Goal: Check status: Check status

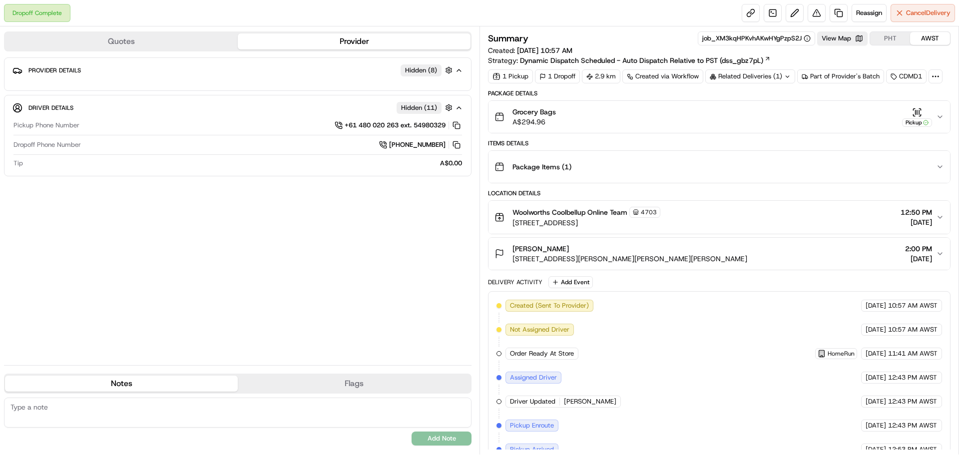
click at [53, 69] on span "Provider Details" at bounding box center [54, 70] width 52 height 8
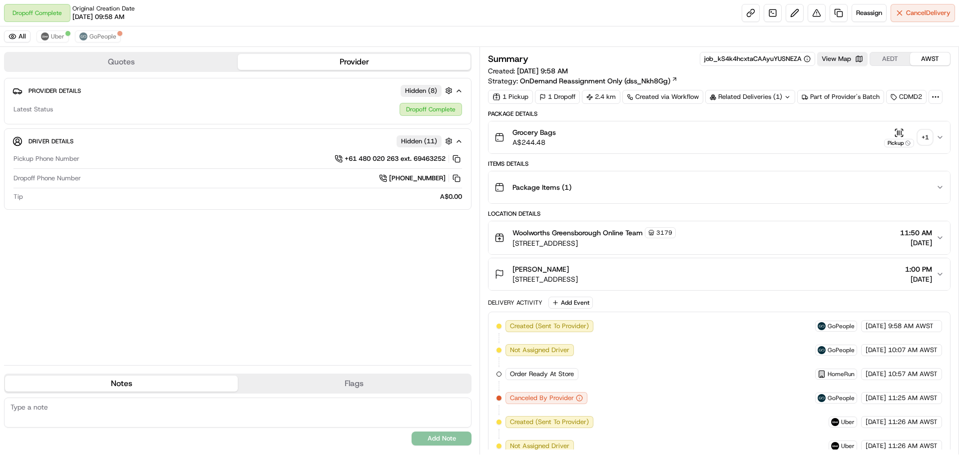
click at [58, 94] on span "Provider Details" at bounding box center [54, 91] width 52 height 8
